Goal: Information Seeking & Learning: Learn about a topic

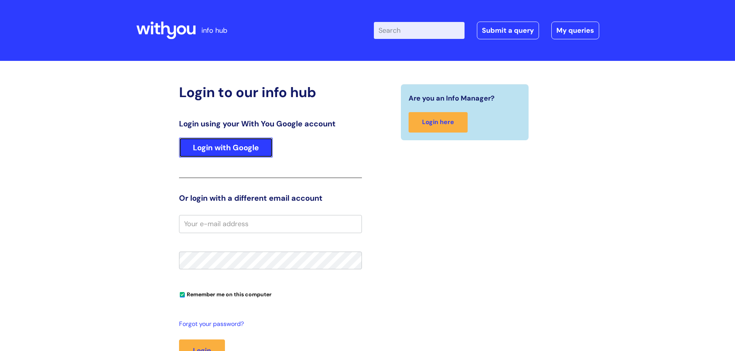
click at [238, 146] on link "Login with Google" at bounding box center [226, 148] width 94 height 20
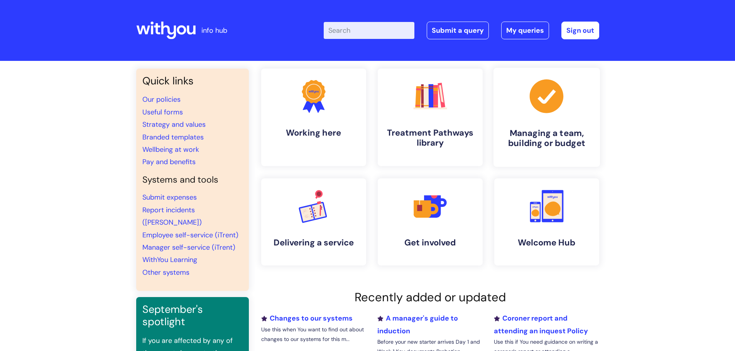
click at [530, 139] on h4 "Managing a team, building or budget" at bounding box center [546, 138] width 94 height 21
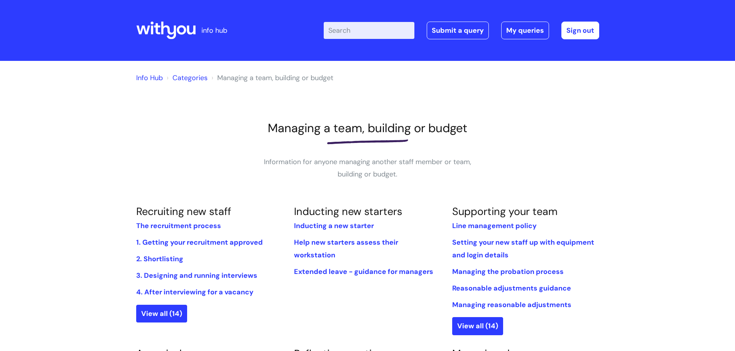
click at [363, 29] on input "Enter your search term here..." at bounding box center [369, 30] width 91 height 17
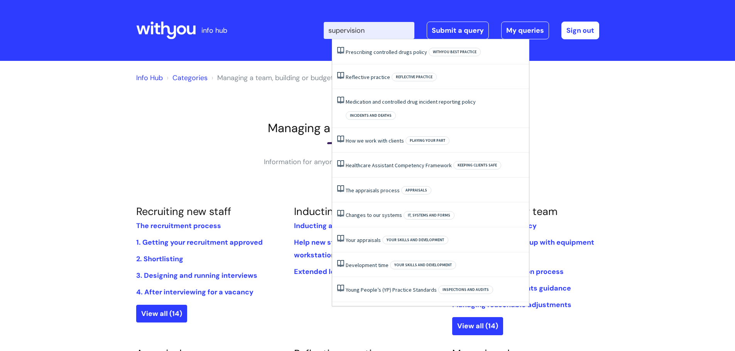
type input "supervision"
click button "Search" at bounding box center [0, 0] width 0 height 0
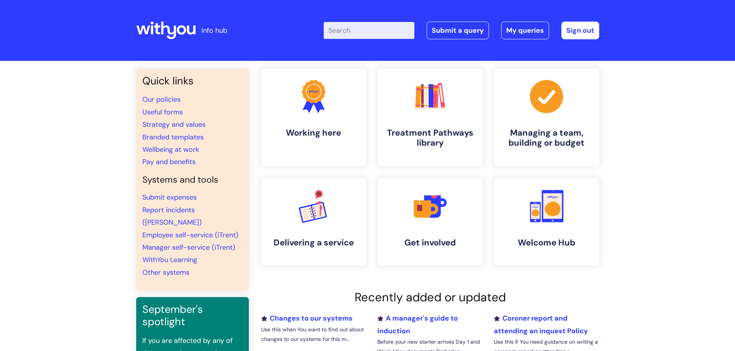
click at [366, 29] on input "Enter your search term here..." at bounding box center [369, 30] width 91 height 17
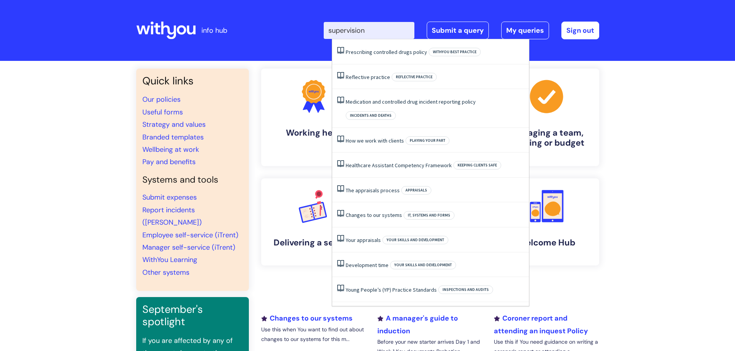
type input "supervision"
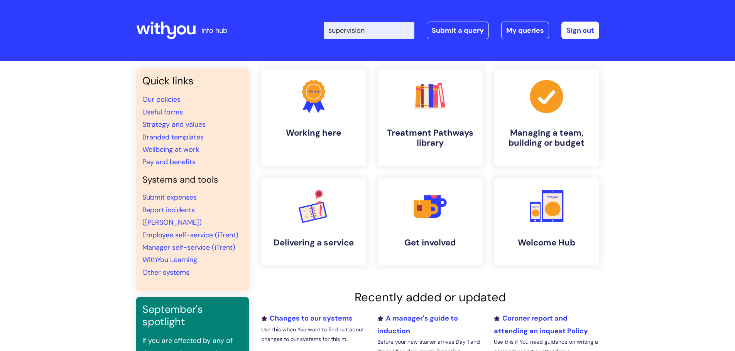
click at [629, 26] on header "info hub Enter your search term here... supervision Search Submit a query My qu…" at bounding box center [367, 30] width 735 height 61
